Goal: Task Accomplishment & Management: Use online tool/utility

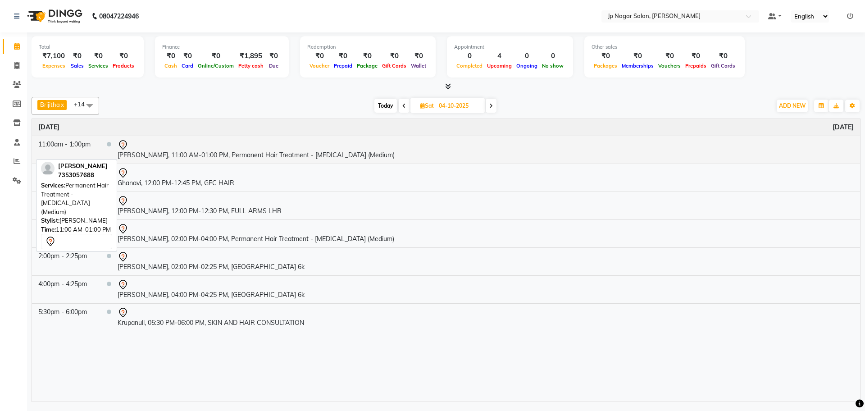
click at [263, 147] on div at bounding box center [486, 145] width 736 height 11
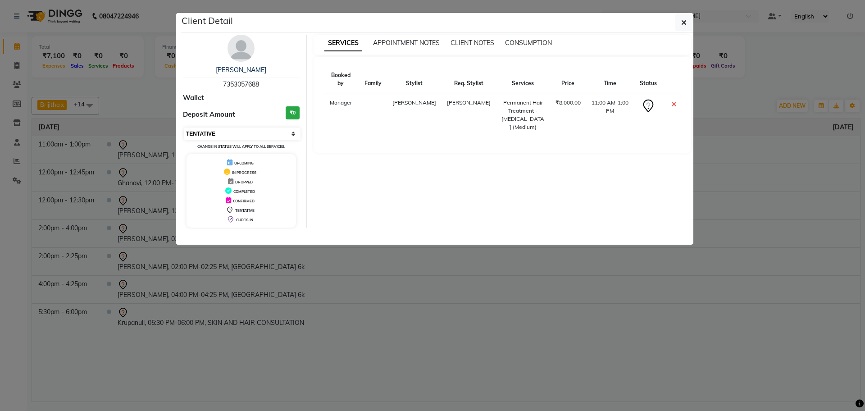
click at [263, 130] on select "Select CONFIRMED TENTATIVE" at bounding box center [242, 134] width 117 height 13
select select "6"
click at [184, 128] on select "Select CONFIRMED TENTATIVE" at bounding box center [242, 134] width 117 height 13
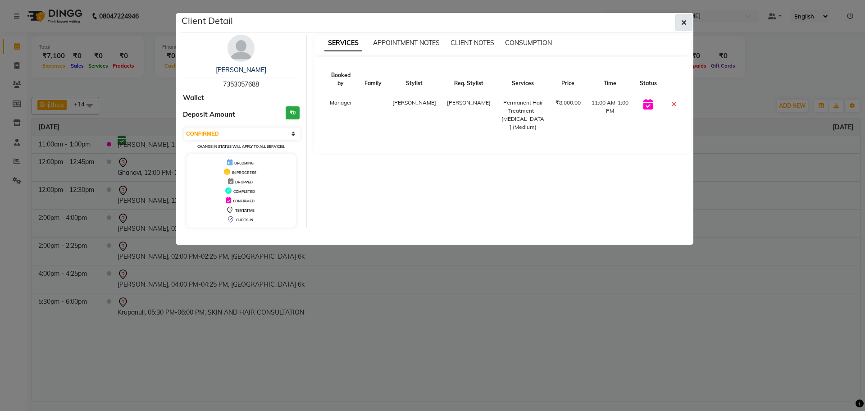
click at [681, 15] on button "button" at bounding box center [683, 22] width 17 height 17
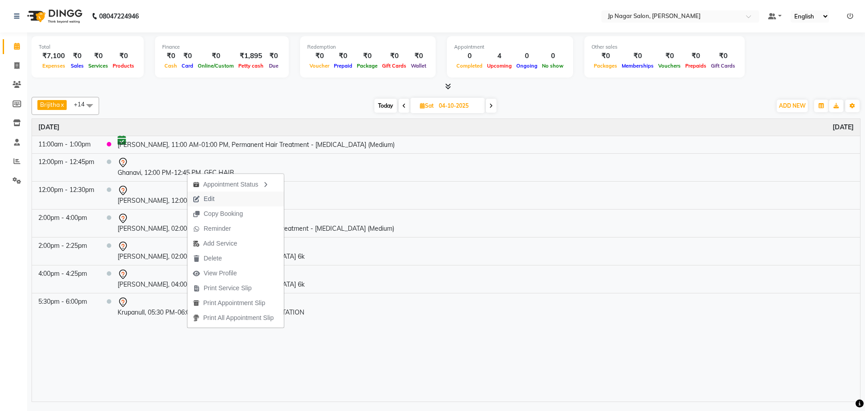
click at [218, 196] on span "Edit" at bounding box center [203, 198] width 32 height 15
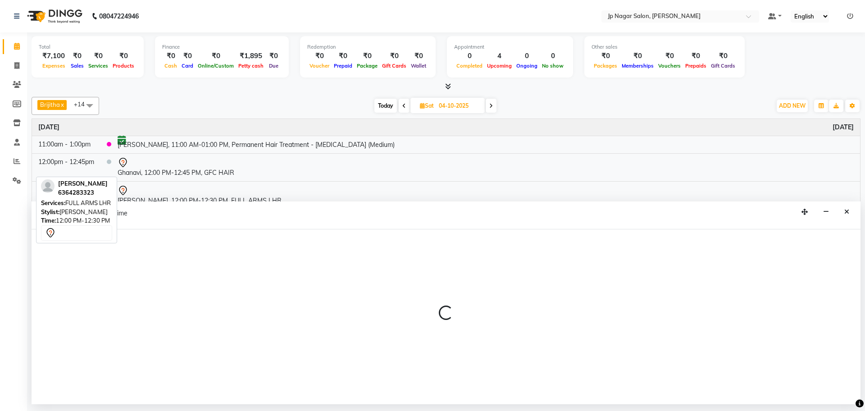
select select "tentative"
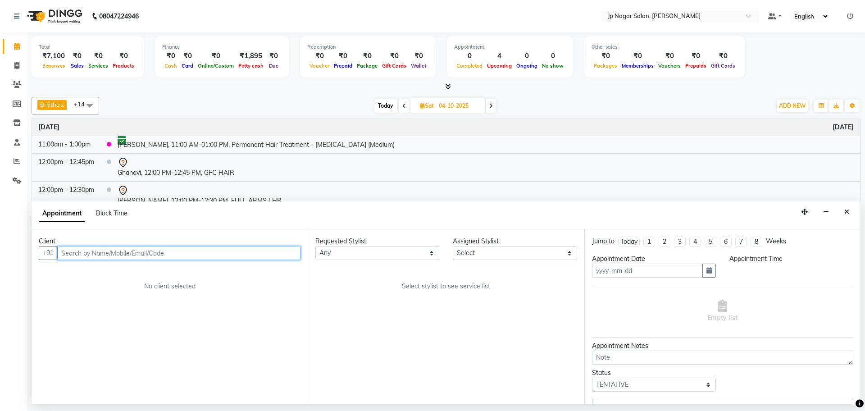
type input "04-10-2025"
select select "720"
select select "33311"
select select "2126"
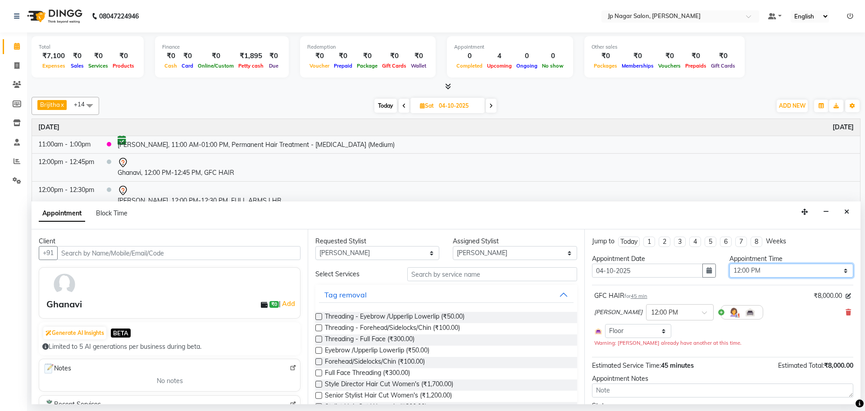
click at [748, 268] on select "Select 09:00 AM 09:15 AM 09:30 AM 09:45 AM 10:00 AM 10:15 AM 10:30 AM 10:45 AM …" at bounding box center [791, 271] width 124 height 14
select select "840"
click at [729, 264] on select "Select 09:00 AM 09:15 AM 09:30 AM 09:45 AM 10:00 AM 10:15 AM 10:30 AM 10:45 AM …" at bounding box center [791, 271] width 124 height 14
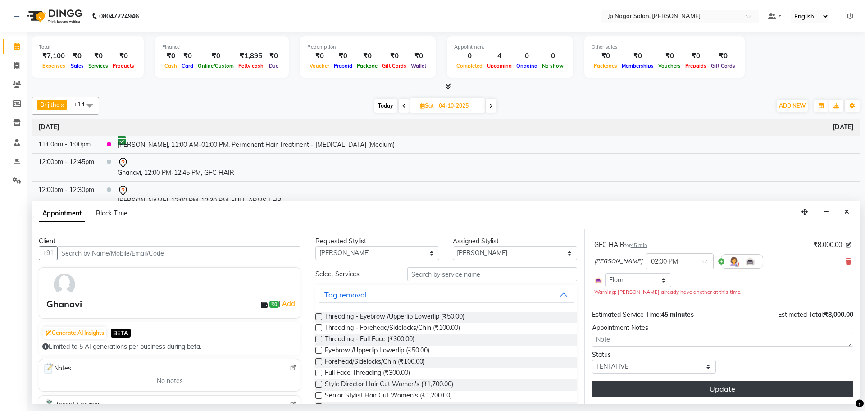
click at [699, 396] on button "Update" at bounding box center [722, 389] width 261 height 16
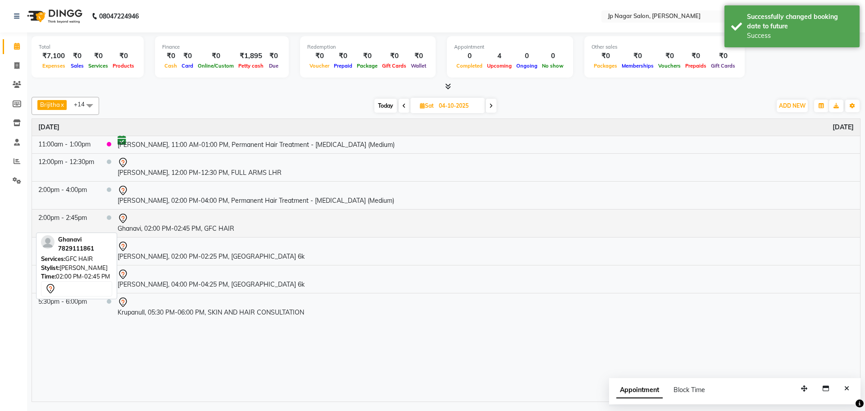
click at [225, 220] on div at bounding box center [486, 218] width 736 height 11
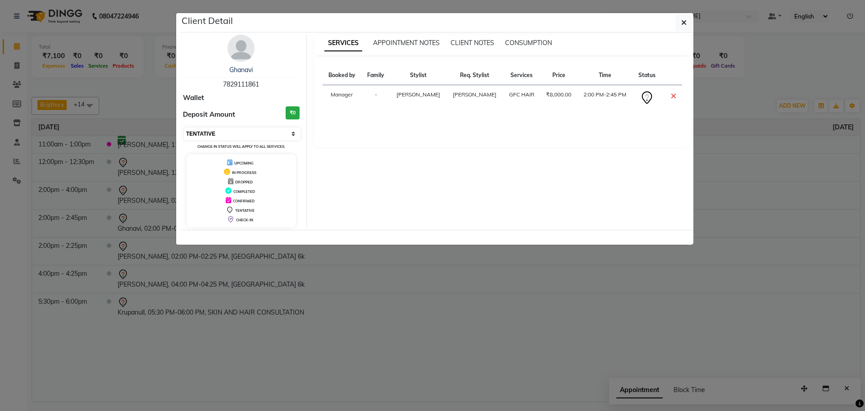
click at [244, 136] on select "Select CONFIRMED TENTATIVE" at bounding box center [242, 134] width 117 height 13
select select "6"
click at [184, 128] on select "Select CONFIRMED TENTATIVE" at bounding box center [242, 134] width 117 height 13
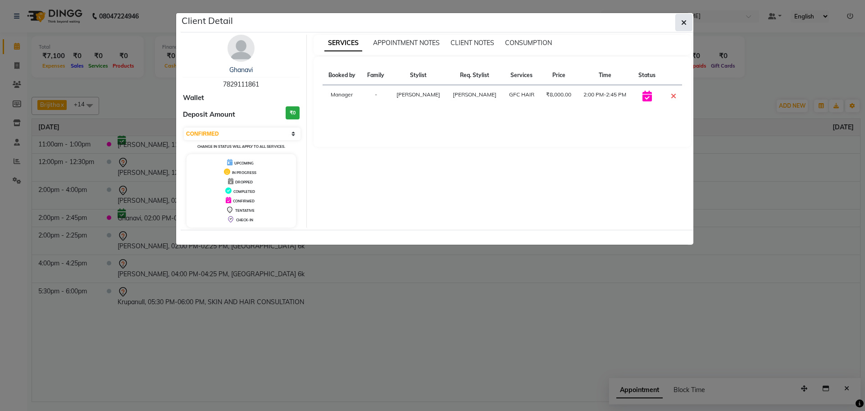
click at [682, 27] on span "button" at bounding box center [683, 22] width 5 height 9
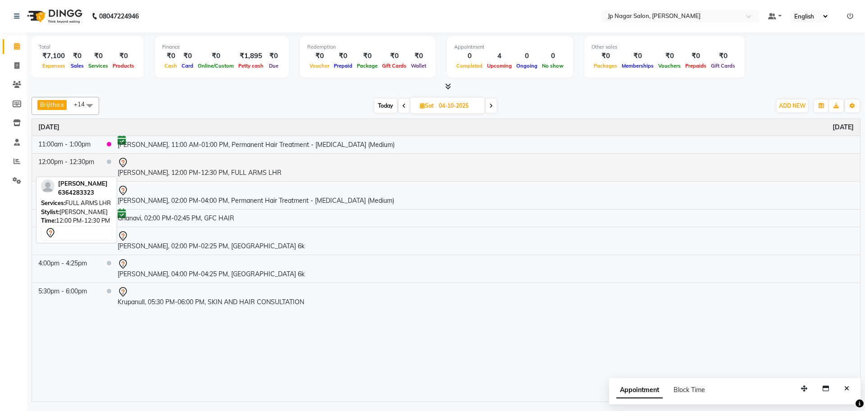
click at [192, 171] on td "[PERSON_NAME], 12:00 PM-12:30 PM, FULL ARMS LHR" at bounding box center [485, 167] width 749 height 28
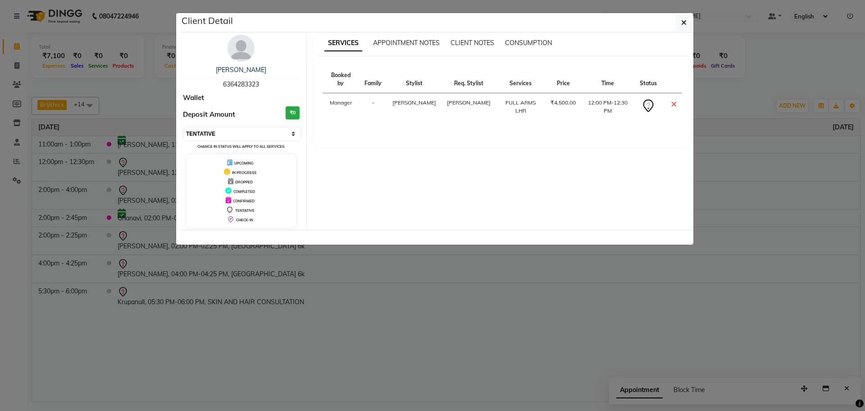
click at [227, 133] on select "Select CONFIRMED TENTATIVE" at bounding box center [242, 134] width 117 height 13
select select "6"
click at [184, 128] on select "Select CONFIRMED TENTATIVE" at bounding box center [242, 134] width 117 height 13
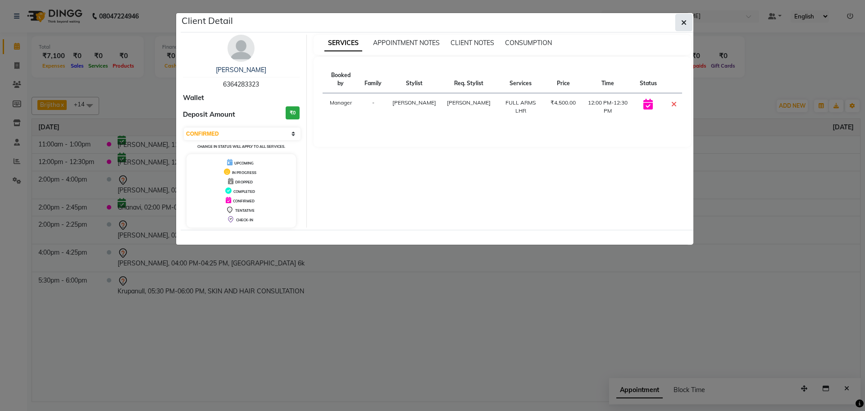
click at [688, 25] on button "button" at bounding box center [683, 22] width 17 height 17
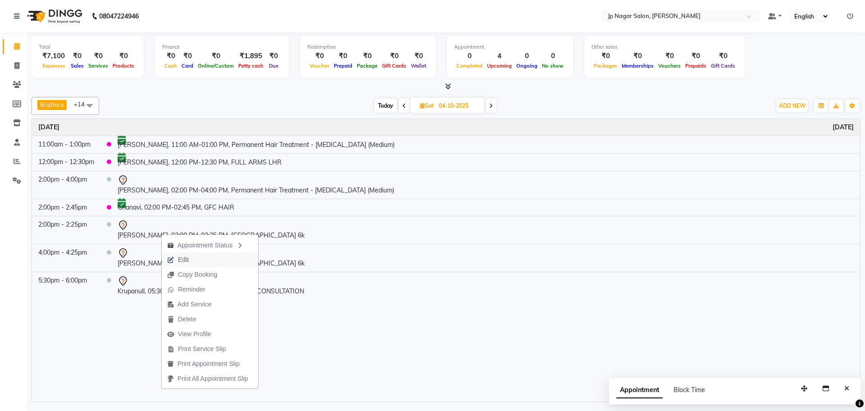
click at [202, 263] on button "Edit" at bounding box center [210, 259] width 96 height 15
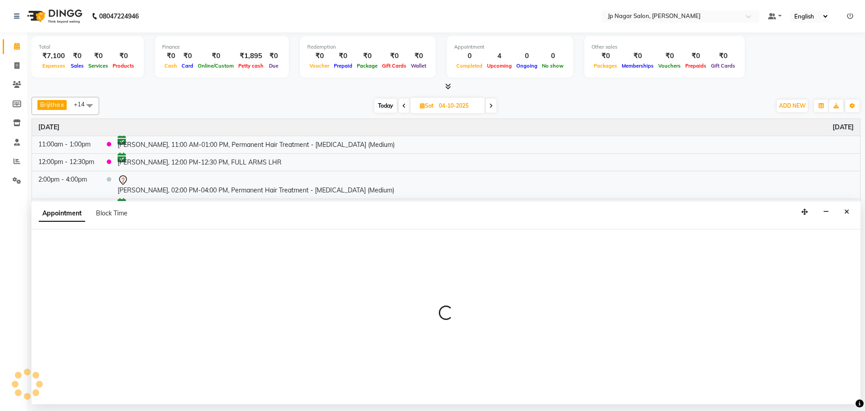
select select "tentative"
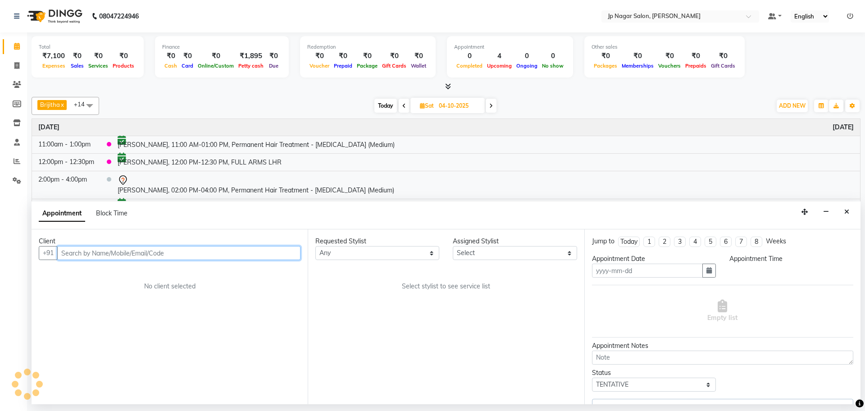
type input "04-10-2025"
select select "840"
select select "33311"
select select "2126"
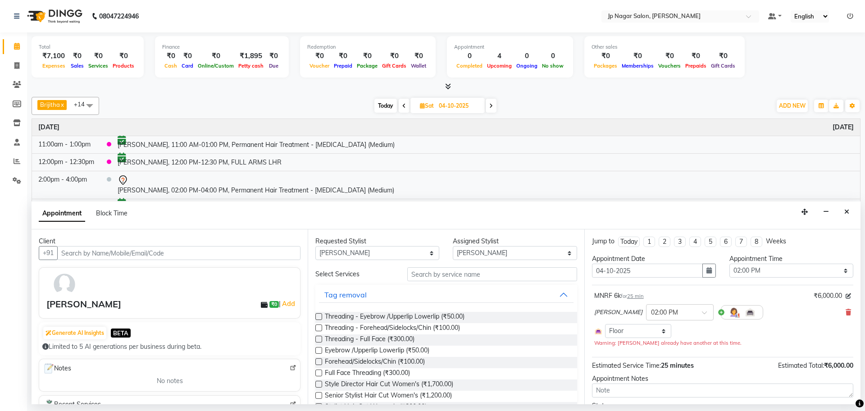
click at [766, 262] on div "Appointment Time" at bounding box center [791, 258] width 124 height 9
click at [766, 269] on select "Select 09:00 AM 09:15 AM 09:30 AM 09:45 AM 10:00 AM 10:15 AM 10:30 AM 10:45 AM …" at bounding box center [791, 271] width 124 height 14
select select "900"
click at [729, 264] on select "Select 09:00 AM 09:15 AM 09:30 AM 09:45 AM 10:00 AM 10:15 AM 10:30 AM 10:45 AM …" at bounding box center [791, 271] width 124 height 14
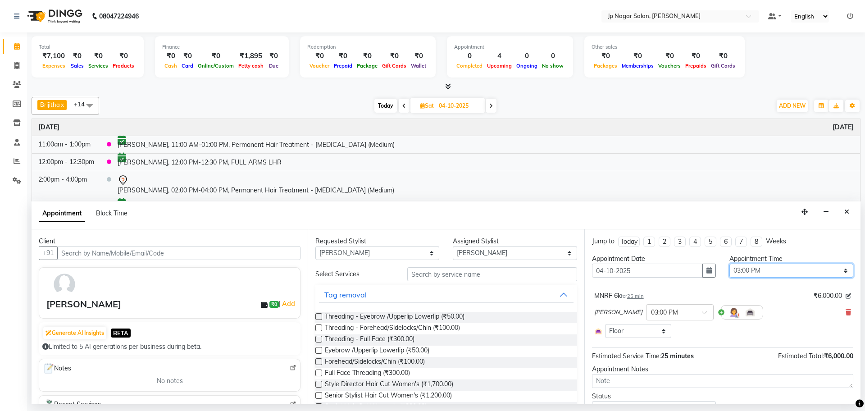
scroll to position [41, 0]
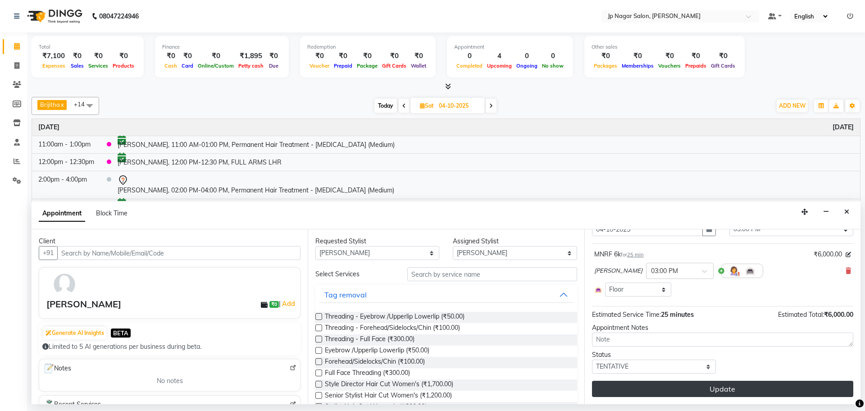
click at [736, 390] on button "Update" at bounding box center [722, 389] width 261 height 16
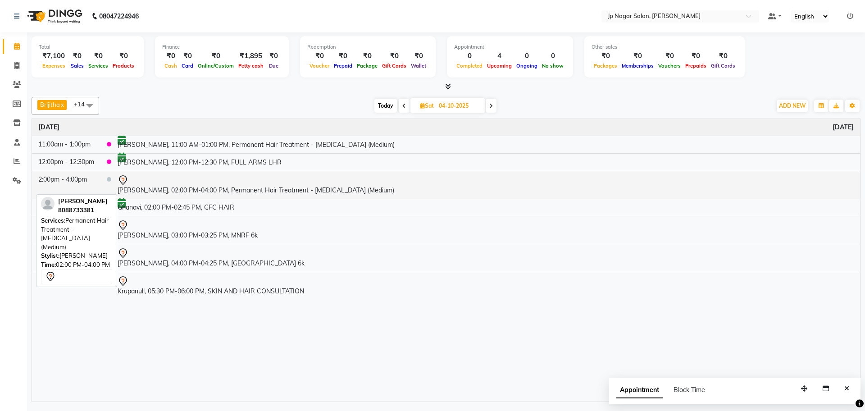
click at [169, 186] on td "[PERSON_NAME], 02:00 PM-04:00 PM, Permanent Hair Treatment - [MEDICAL_DATA] (Me…" at bounding box center [485, 185] width 749 height 28
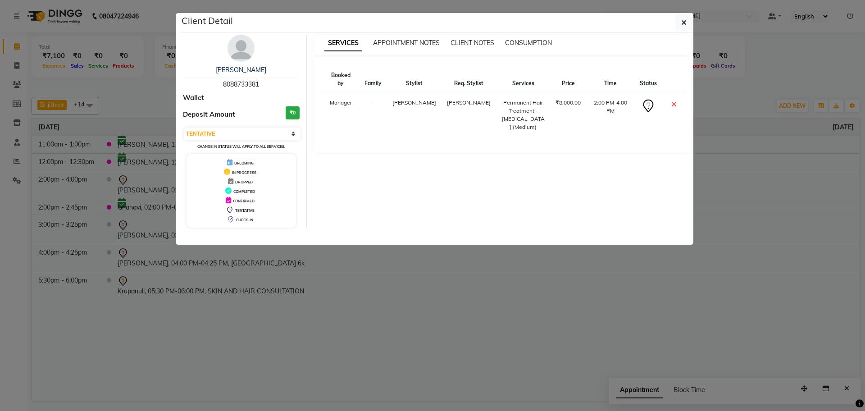
drag, startPoint x: 228, startPoint y: 134, endPoint x: 215, endPoint y: 167, distance: 35.6
click at [215, 167] on div "Ranjana 8088733381 Wallet Deposit Amount ₹0 Select CONFIRMED TENTATIVE Change i…" at bounding box center [241, 131] width 131 height 193
select select "6"
click at [184, 128] on select "Select CONFIRMED TENTATIVE" at bounding box center [242, 134] width 117 height 13
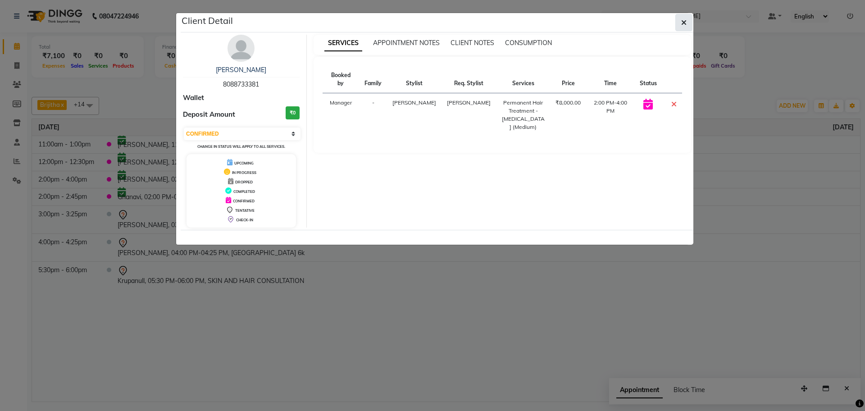
click at [688, 22] on button "button" at bounding box center [683, 22] width 17 height 17
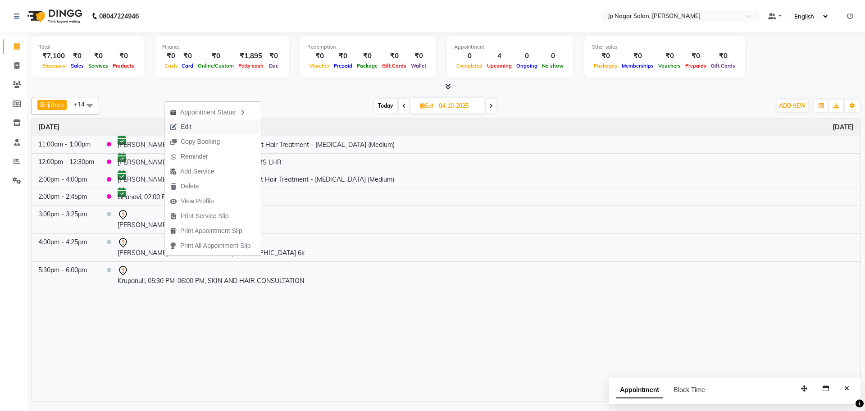
click at [196, 127] on span "Edit" at bounding box center [180, 126] width 32 height 15
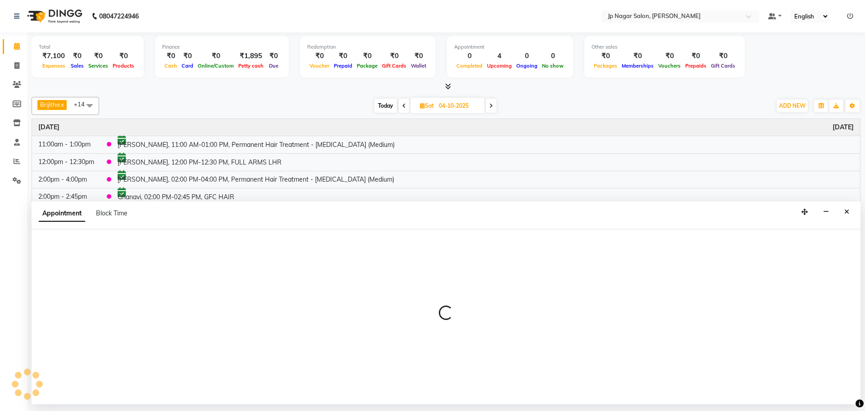
select select "tentative"
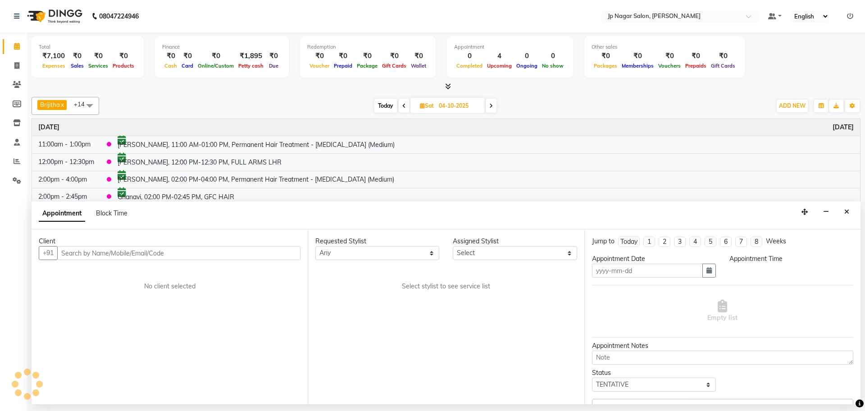
type input "04-10-2025"
select select "33311"
select select "960"
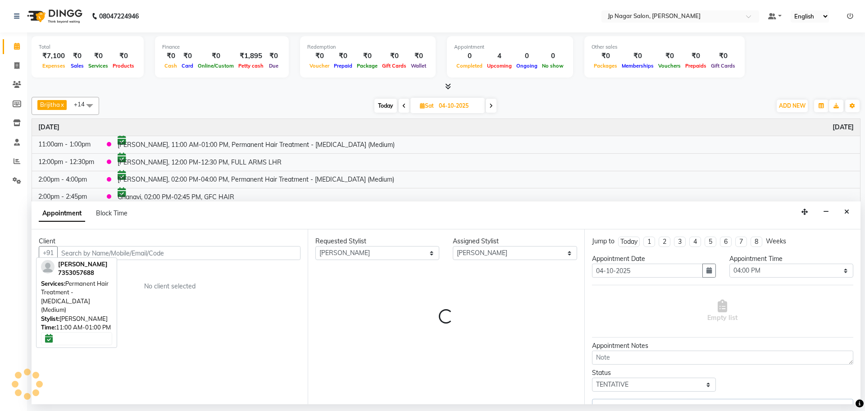
select select "2126"
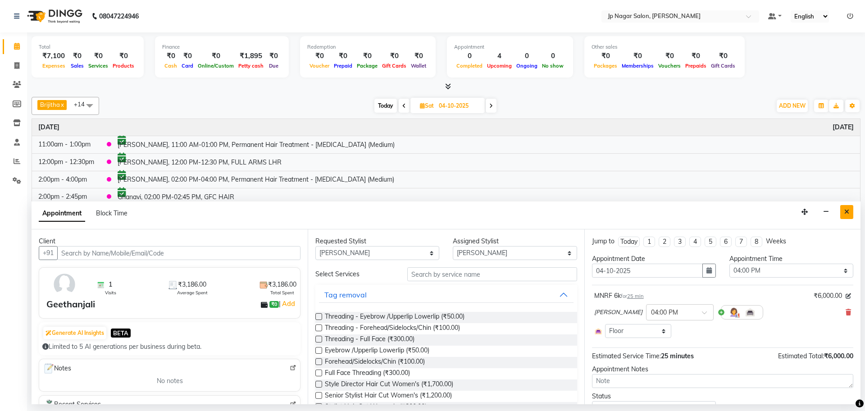
click at [851, 211] on button "Close" at bounding box center [846, 212] width 13 height 14
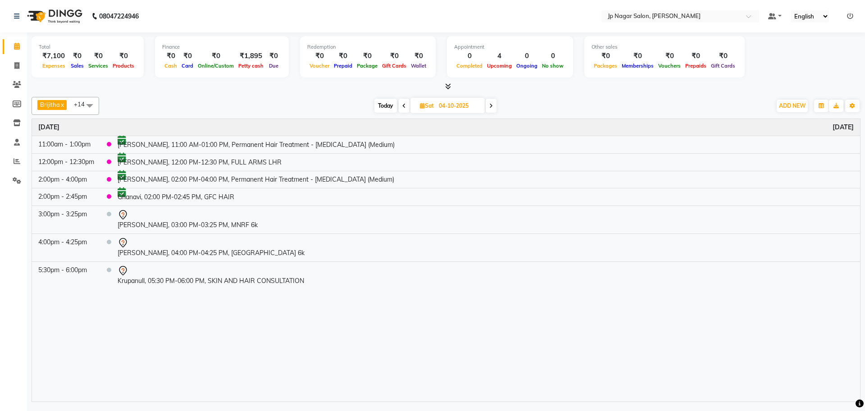
click at [492, 105] on icon at bounding box center [491, 105] width 4 height 5
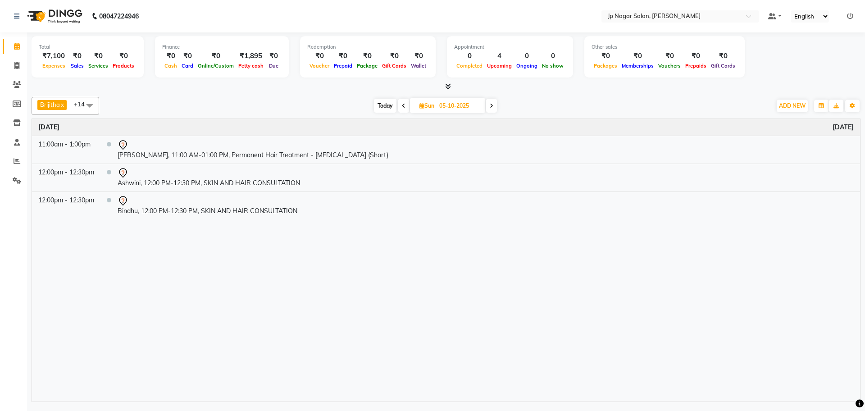
click at [406, 105] on span at bounding box center [403, 106] width 11 height 14
type input "04-10-2025"
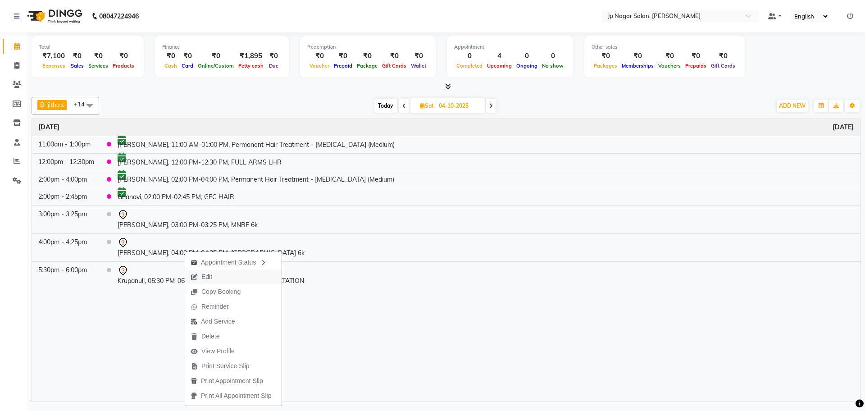
click at [208, 275] on span "Edit" at bounding box center [206, 276] width 11 height 9
select select "tentative"
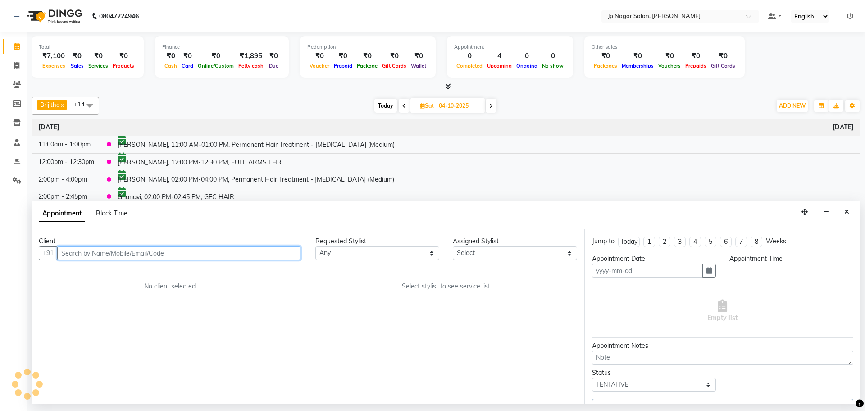
type input "04-10-2025"
select select "960"
select select "33311"
select select "2126"
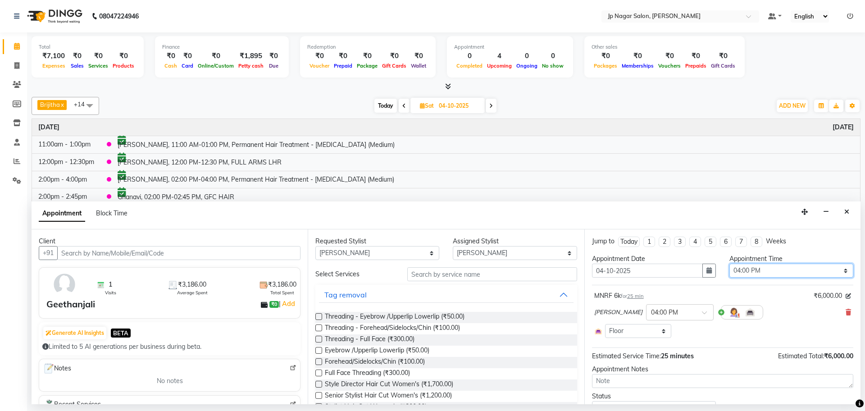
click at [748, 270] on select "Select 09:00 AM 09:15 AM 09:30 AM 09:45 AM 10:00 AM 10:15 AM 10:30 AM 10:45 AM …" at bounding box center [791, 271] width 124 height 14
select select "1020"
click at [729, 264] on select "Select 09:00 AM 09:15 AM 09:30 AM 09:45 AM 10:00 AM 10:15 AM 10:30 AM 10:45 AM …" at bounding box center [791, 271] width 124 height 14
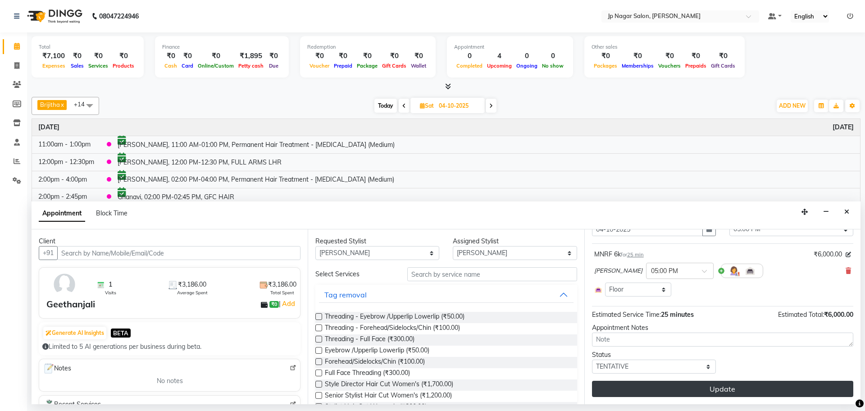
click at [711, 388] on button "Update" at bounding box center [722, 389] width 261 height 16
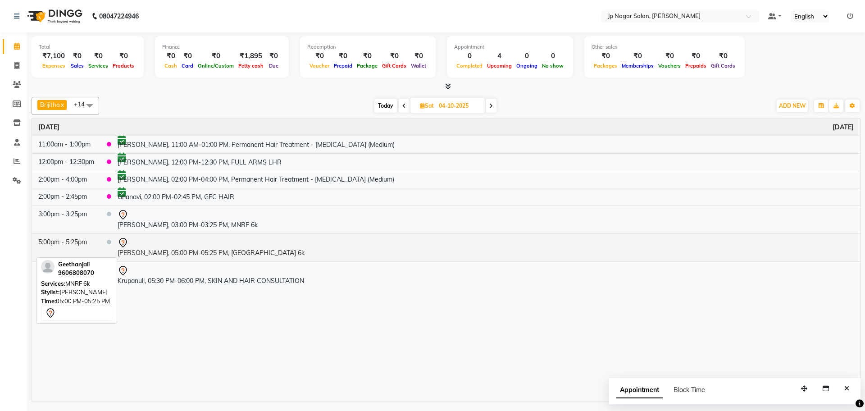
click at [150, 250] on td "[PERSON_NAME], 05:00 PM-05:25 PM, [GEOGRAPHIC_DATA] 6k" at bounding box center [485, 248] width 749 height 28
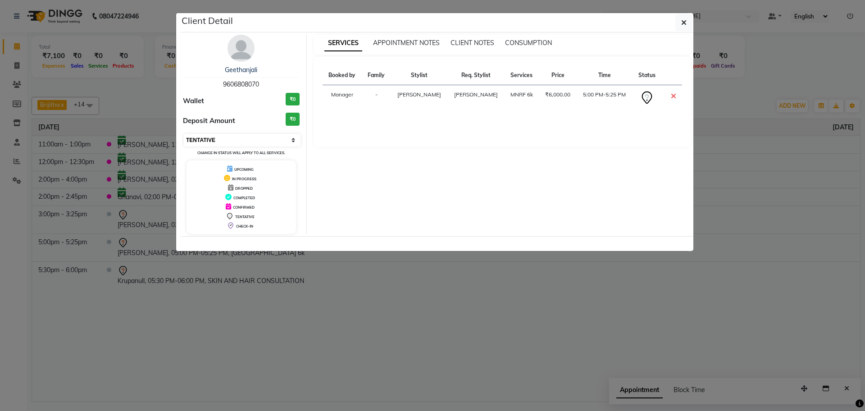
click at [228, 139] on select "Select CONFIRMED TENTATIVE" at bounding box center [242, 140] width 117 height 13
select select "6"
click at [184, 134] on select "Select CONFIRMED TENTATIVE" at bounding box center [242, 140] width 117 height 13
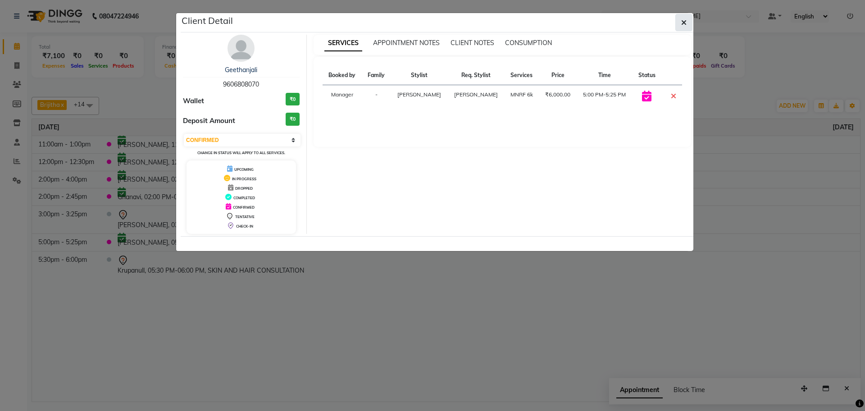
click at [691, 21] on button "button" at bounding box center [683, 22] width 17 height 17
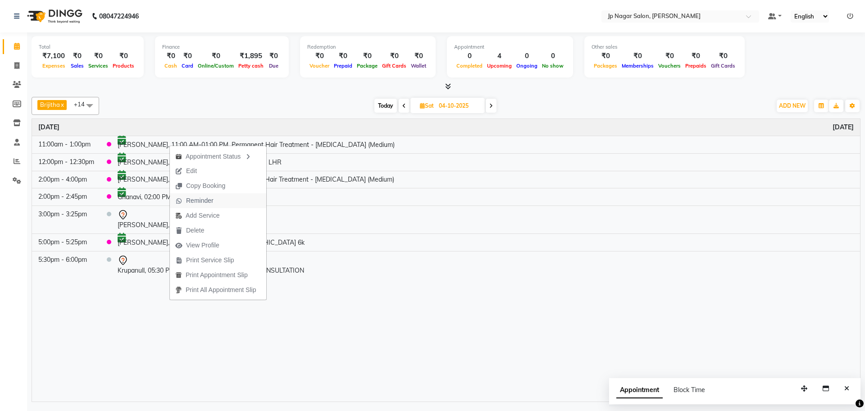
click at [204, 197] on span "Reminder" at bounding box center [199, 200] width 27 height 9
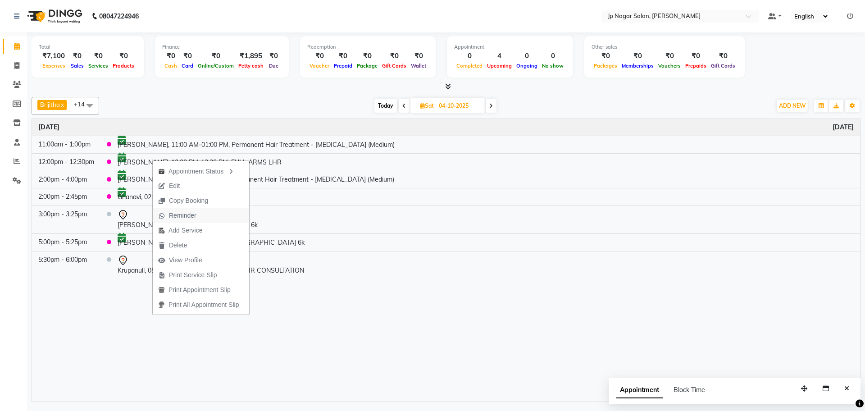
click at [187, 212] on span "Reminder" at bounding box center [182, 215] width 27 height 9
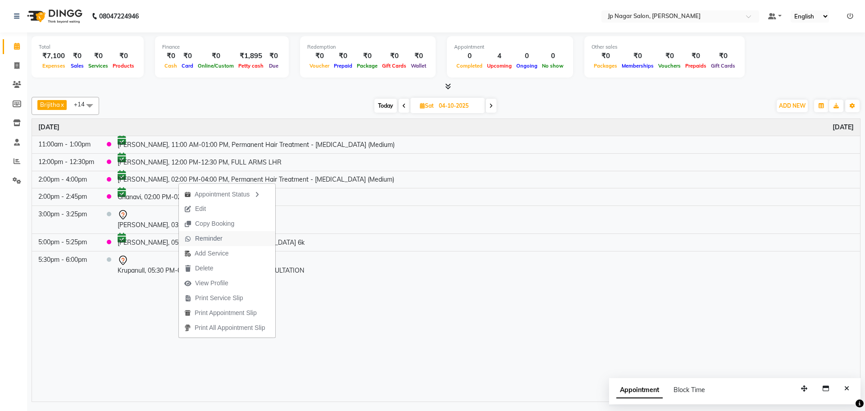
click at [221, 240] on span "Reminder" at bounding box center [208, 238] width 27 height 9
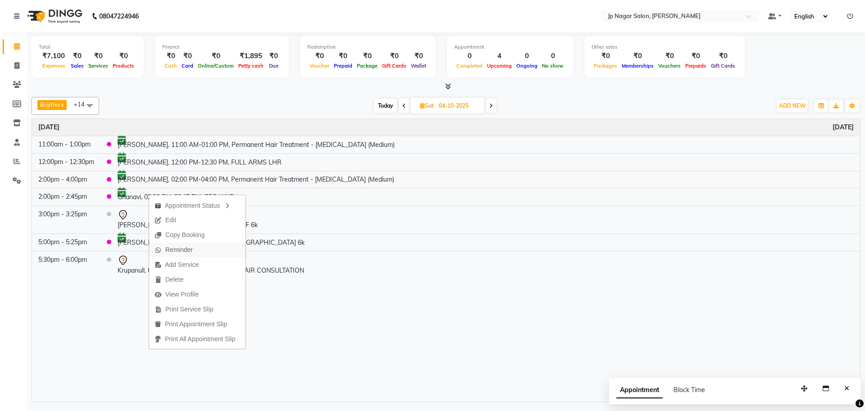
click at [207, 250] on button "Reminder" at bounding box center [197, 249] width 96 height 15
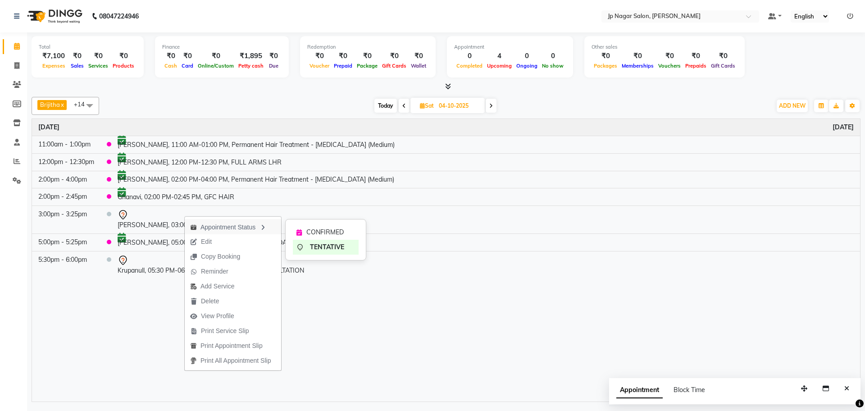
click at [214, 233] on div "Appointment Status" at bounding box center [233, 226] width 96 height 15
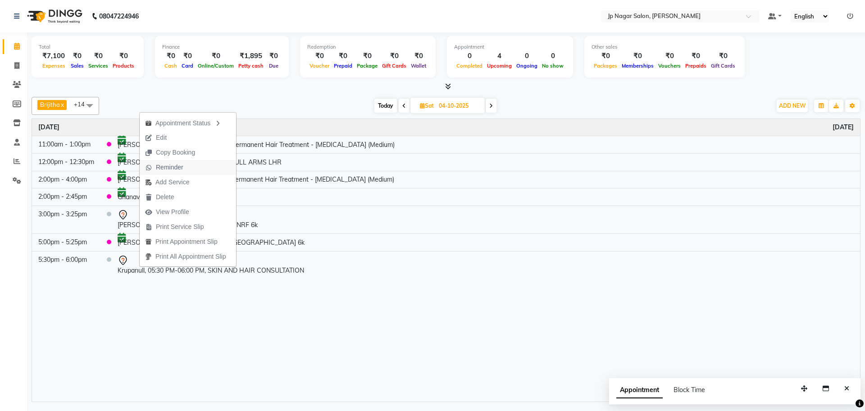
click at [169, 166] on span "Reminder" at bounding box center [169, 167] width 27 height 9
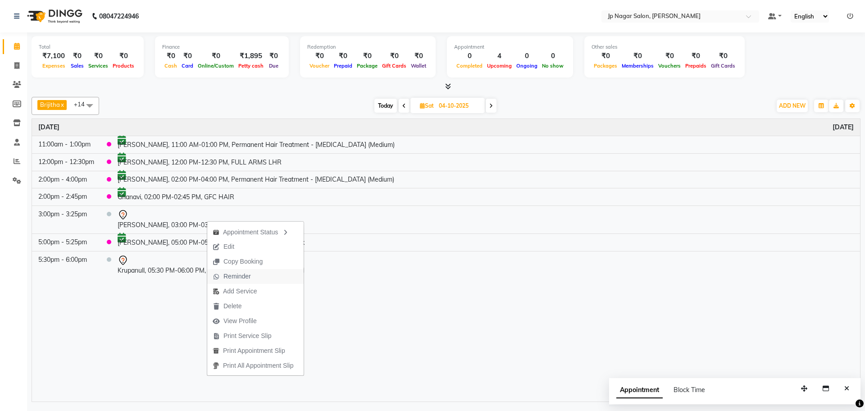
click at [244, 273] on span "Reminder" at bounding box center [236, 276] width 27 height 9
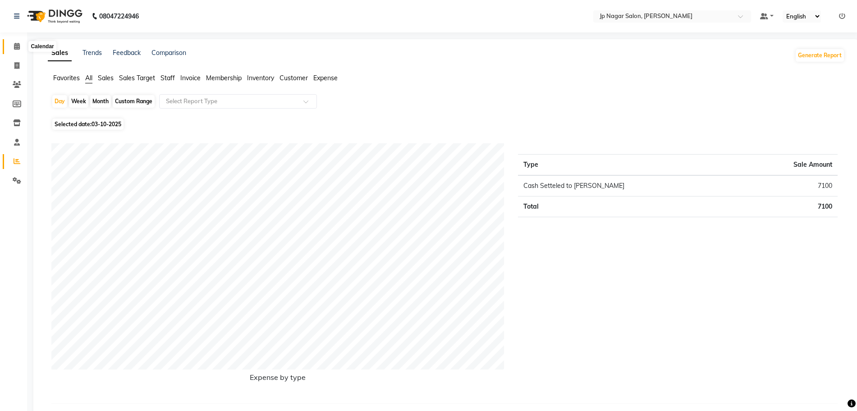
click at [13, 45] on span at bounding box center [17, 46] width 16 height 10
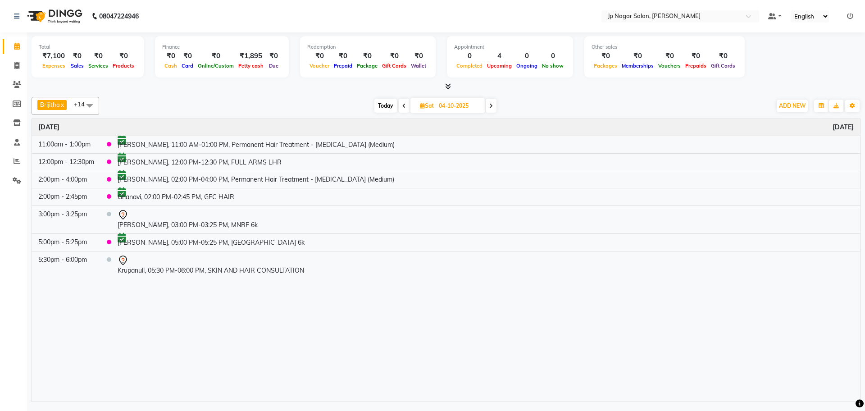
click at [492, 112] on span at bounding box center [491, 106] width 11 height 14
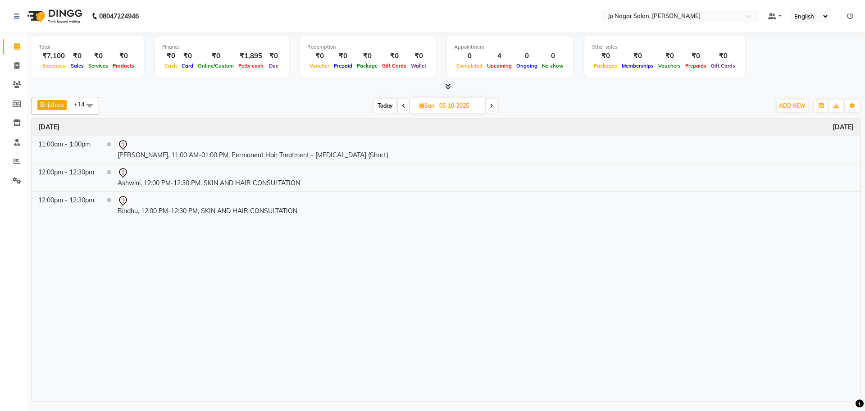
click at [383, 104] on span "Today" at bounding box center [385, 106] width 23 height 14
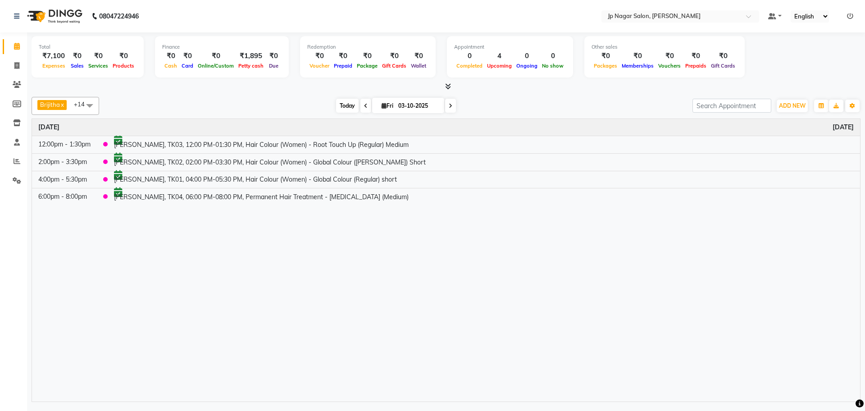
click at [343, 106] on span "Today" at bounding box center [347, 106] width 23 height 14
click at [449, 103] on icon at bounding box center [451, 105] width 4 height 5
type input "04-10-2025"
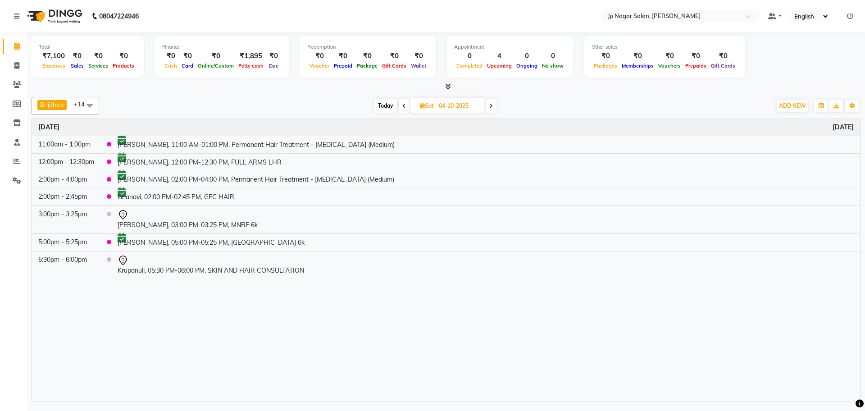
click at [449, 103] on input "04-10-2025" at bounding box center [458, 106] width 45 height 14
select select "10"
select select "2025"
click at [456, 162] on span "3" at bounding box center [456, 163] width 14 height 14
type input "03-10-2025"
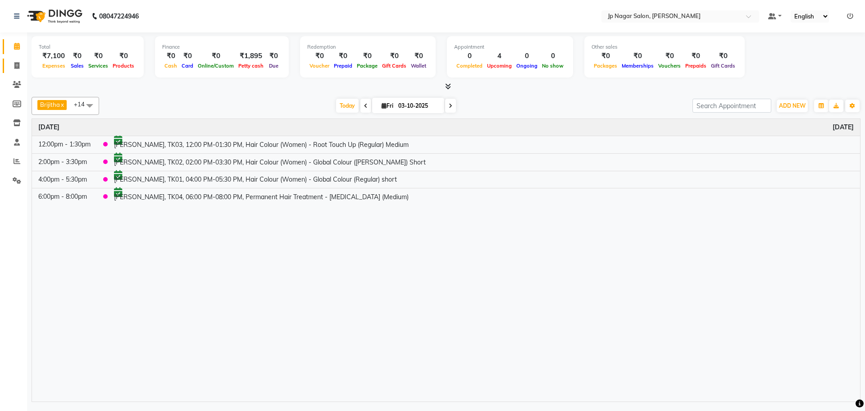
click at [15, 60] on link "Invoice" at bounding box center [14, 66] width 22 height 15
select select "service"
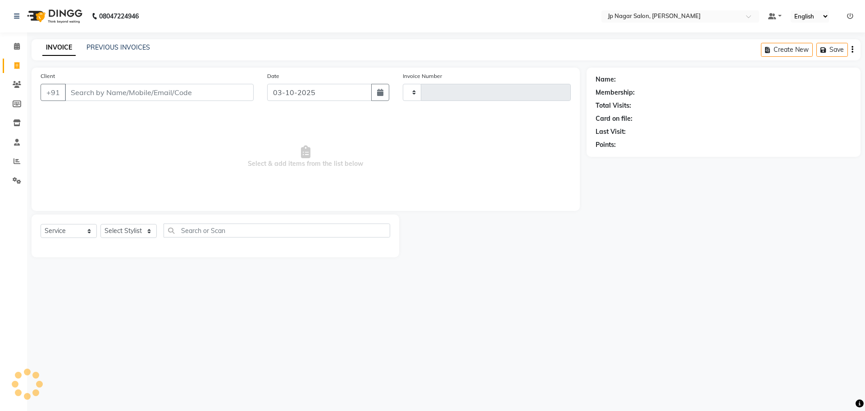
type input "0776"
select select "4852"
click at [15, 60] on link "Invoice" at bounding box center [14, 66] width 22 height 15
select select "service"
type input "0776"
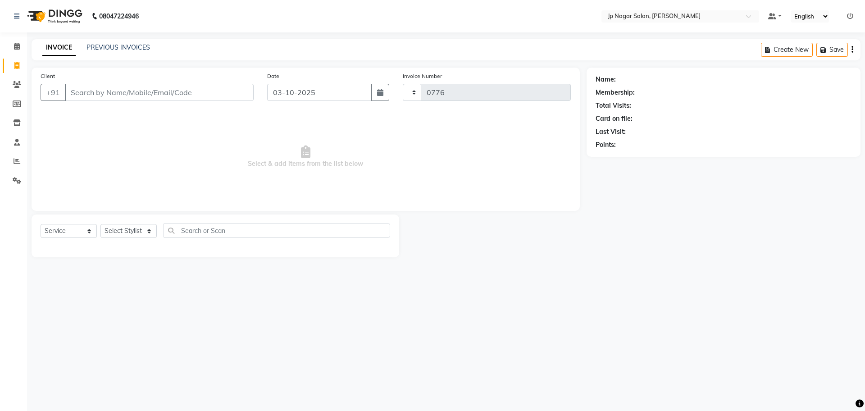
select select "4852"
click at [17, 45] on icon at bounding box center [17, 46] width 6 height 7
